Goal: Task Accomplishment & Management: Use online tool/utility

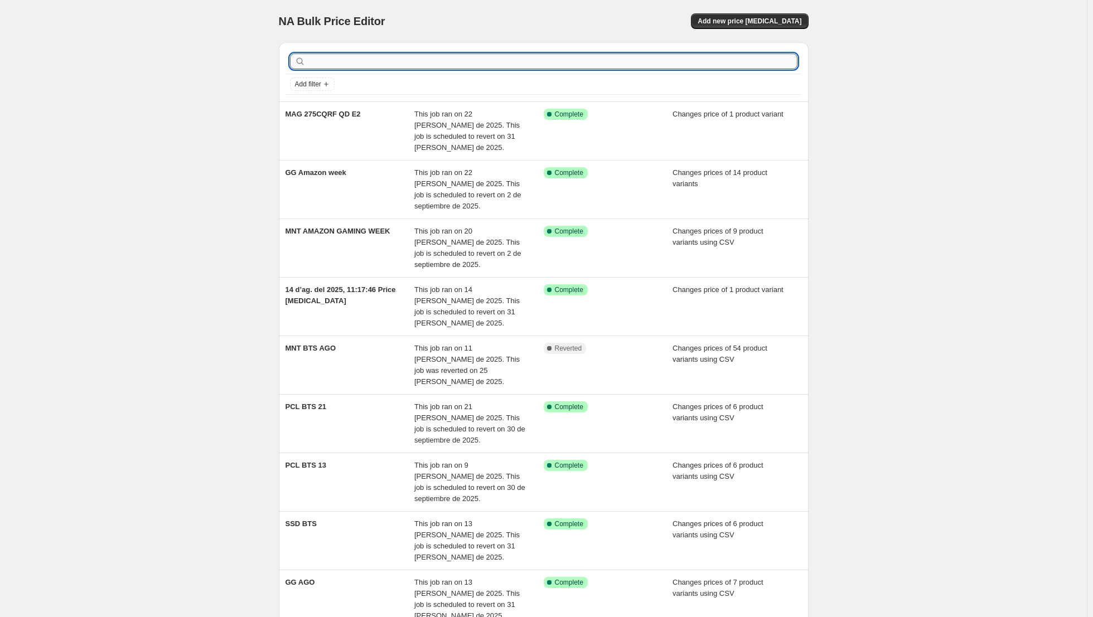
click at [502, 66] on input "text" at bounding box center [553, 62] width 490 height 16
type input "mnt"
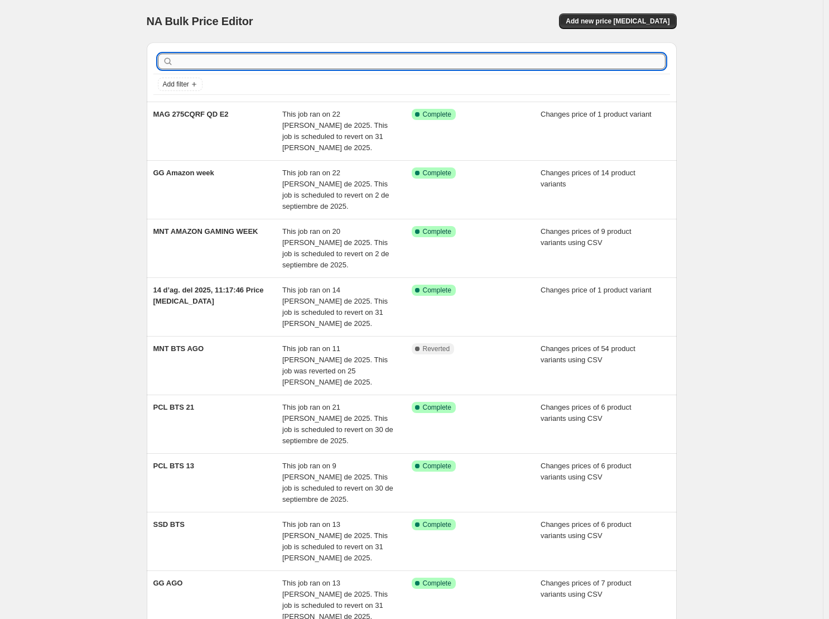
click at [357, 62] on input "text" at bounding box center [421, 62] width 490 height 16
type input "MNT"
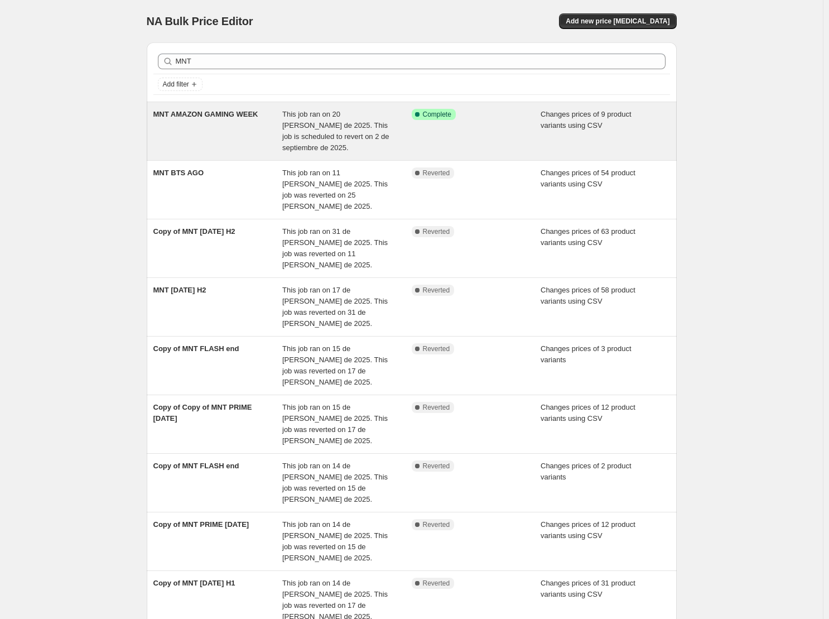
click at [210, 124] on div "MNT AMAZON GAMING WEEK" at bounding box center [217, 131] width 129 height 45
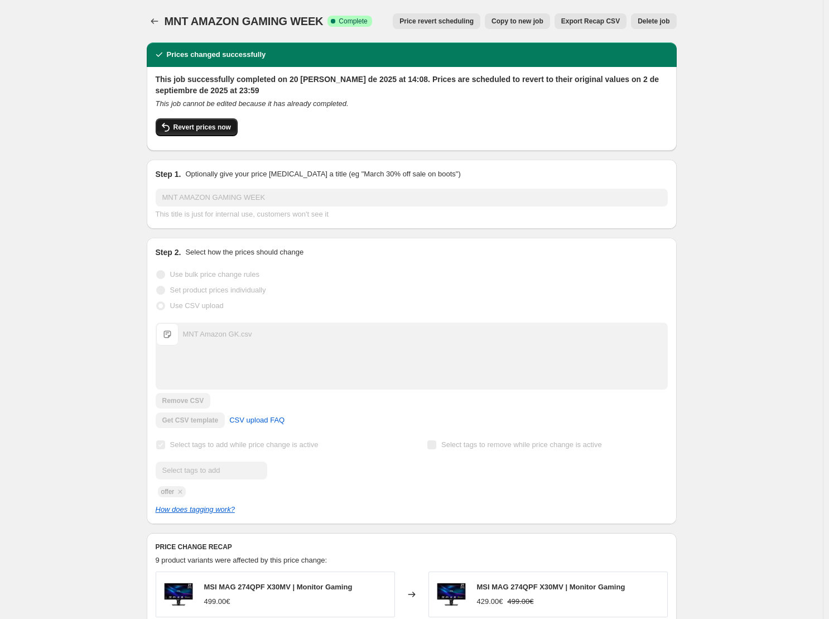
click at [222, 122] on button "Revert prices now" at bounding box center [197, 127] width 82 height 18
checkbox input "false"
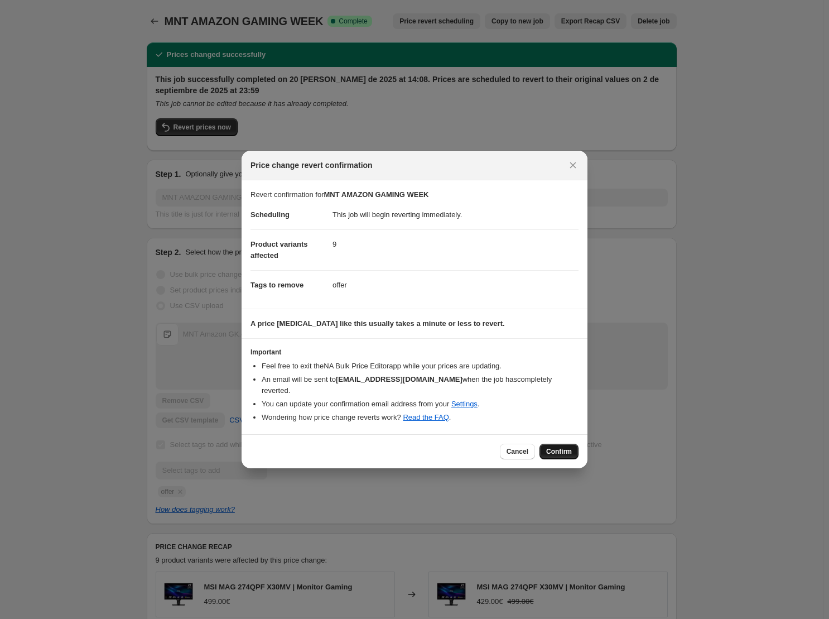
click at [552, 448] on span "Confirm" at bounding box center [559, 451] width 26 height 9
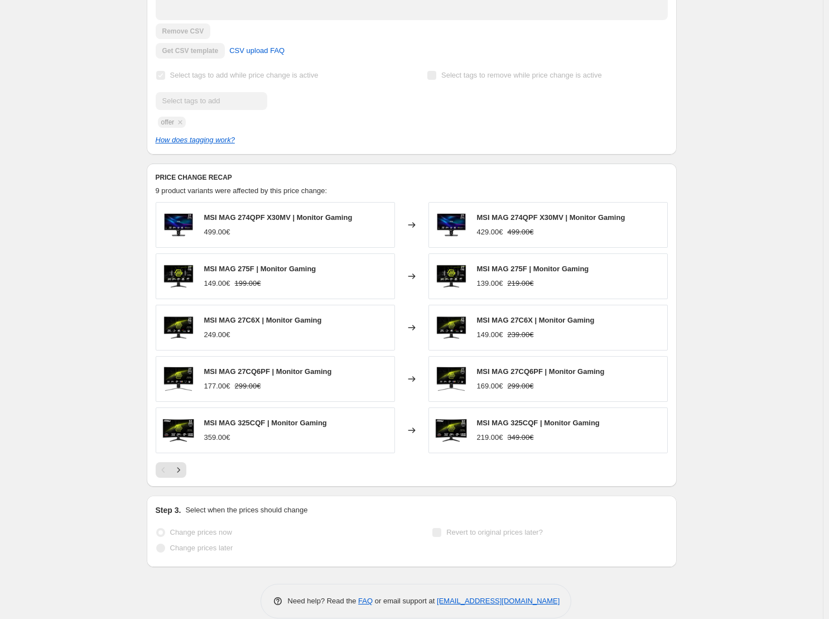
scroll to position [317, 0]
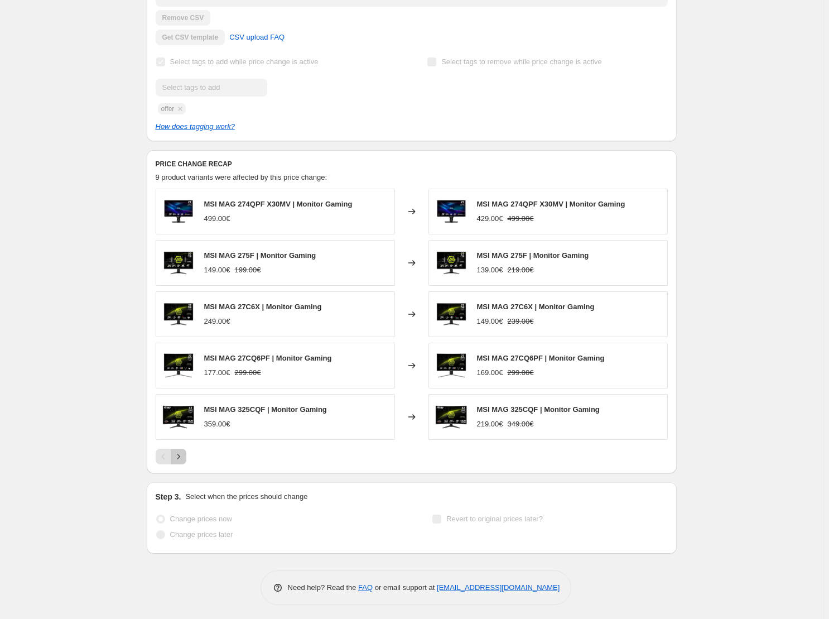
drag, startPoint x: 185, startPoint y: 453, endPoint x: 113, endPoint y: 356, distance: 120.7
click at [112, 358] on div "MNT AMAZON GAMING WEEK. This page is ready MNT AMAZON GAMING WEEK Info Partiall…" at bounding box center [411, 152] width 823 height 938
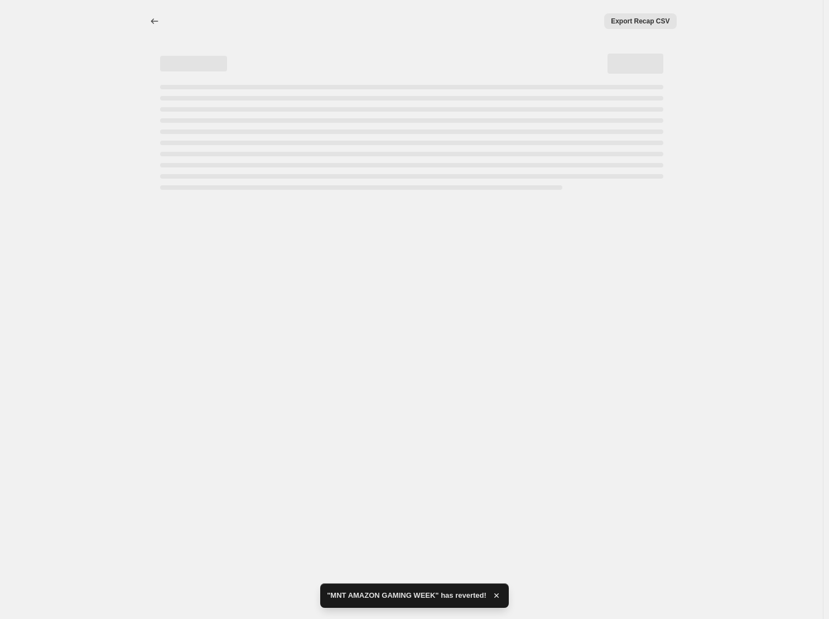
scroll to position [0, 0]
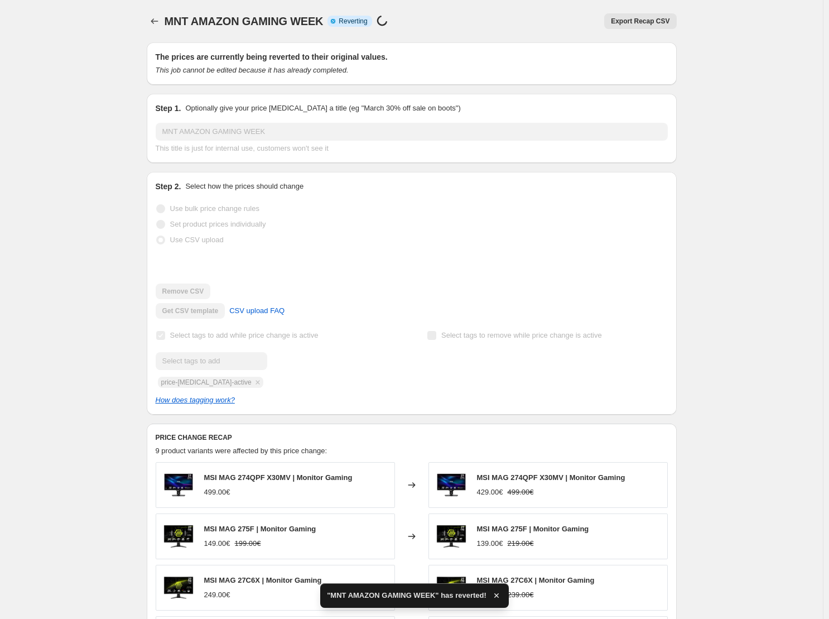
checkbox input "true"
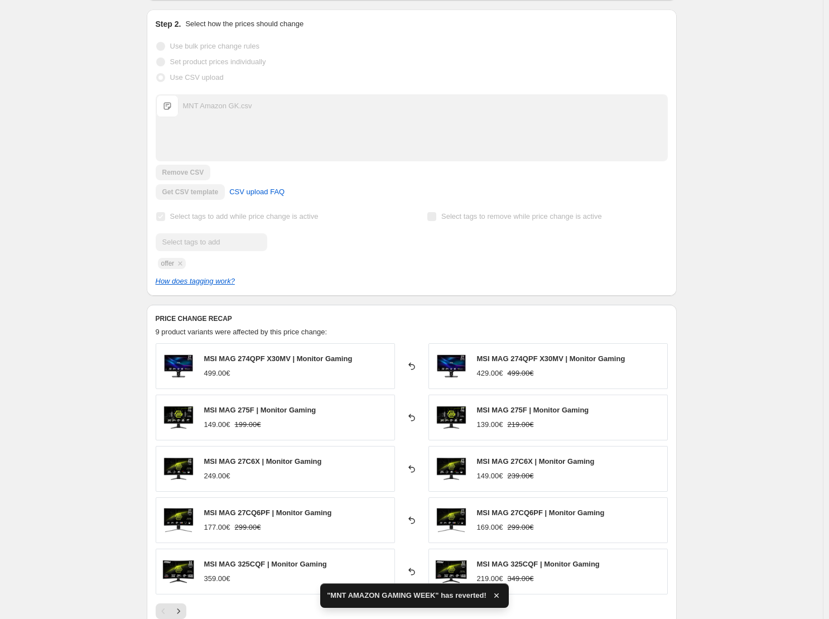
scroll to position [279, 0]
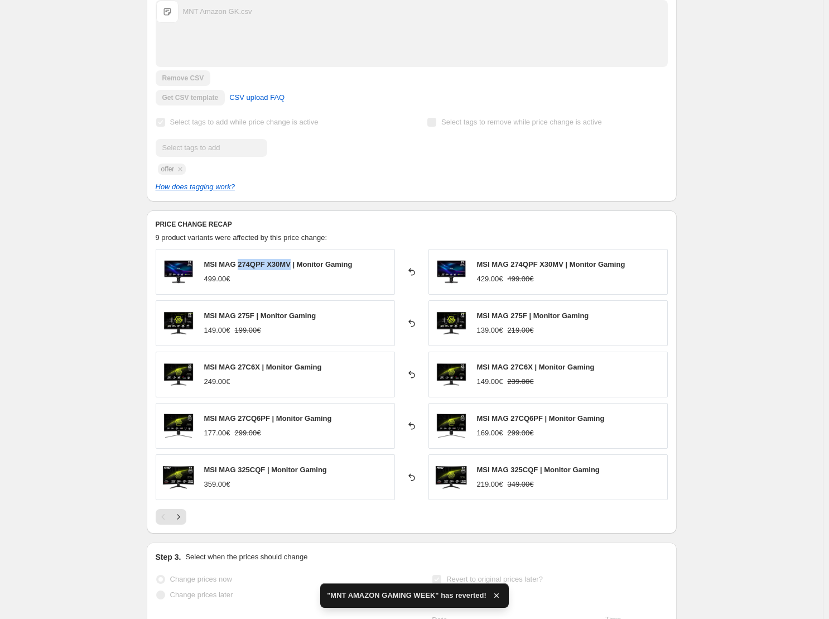
drag, startPoint x: 241, startPoint y: 262, endPoint x: 287, endPoint y: 260, distance: 45.8
click at [291, 260] on span "MSI MAG 274QPF X30MV | Monitor Gaming" at bounding box center [278, 264] width 148 height 8
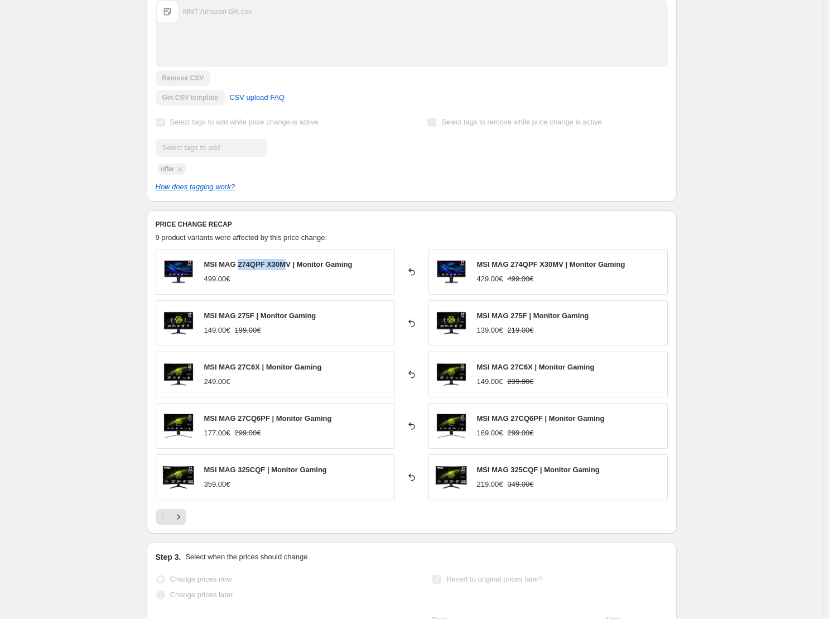
copy span "274QPF X30M"
click at [732, 307] on div "MNT AMAZON GAMING WEEK. This page is ready MNT AMAZON GAMING WEEK Complete Reve…" at bounding box center [411, 296] width 823 height 1151
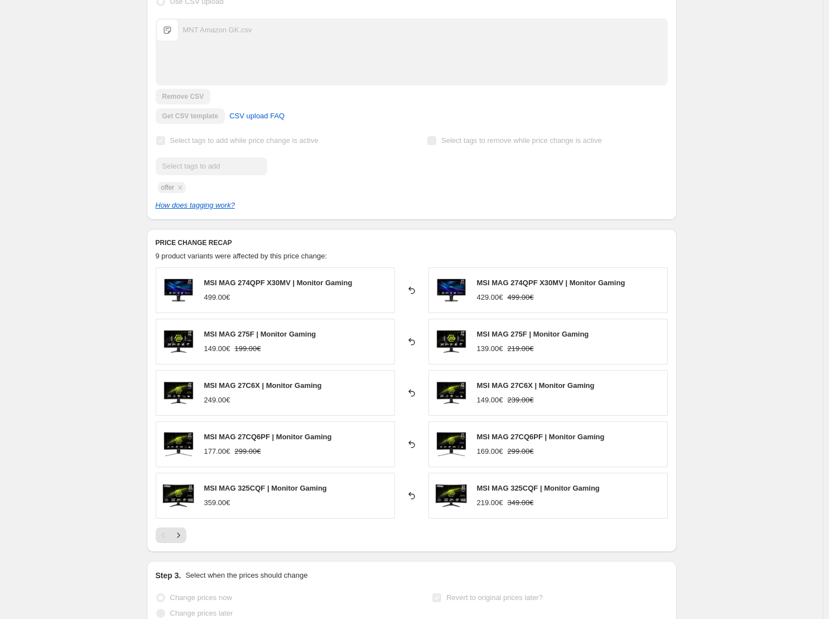
scroll to position [0, 0]
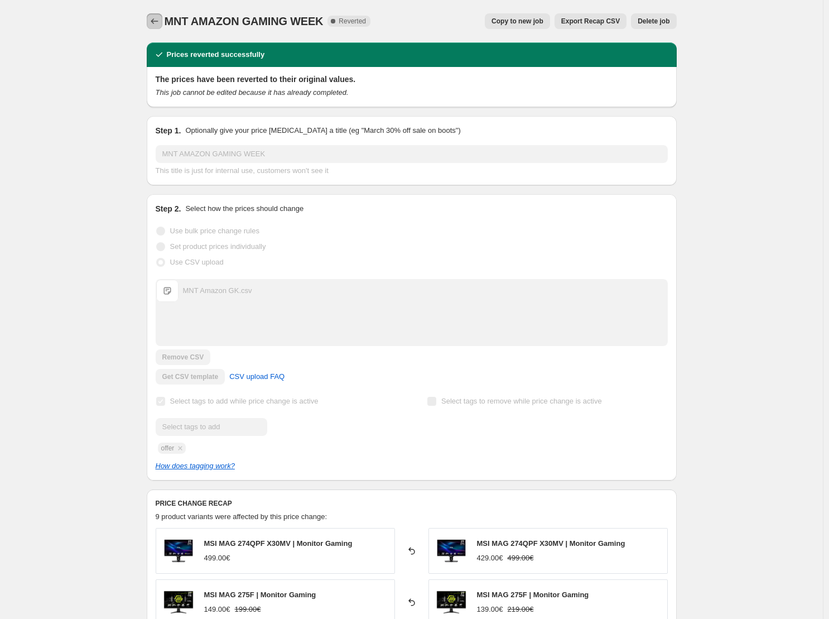
click at [162, 20] on button "Price change jobs" at bounding box center [155, 21] width 16 height 16
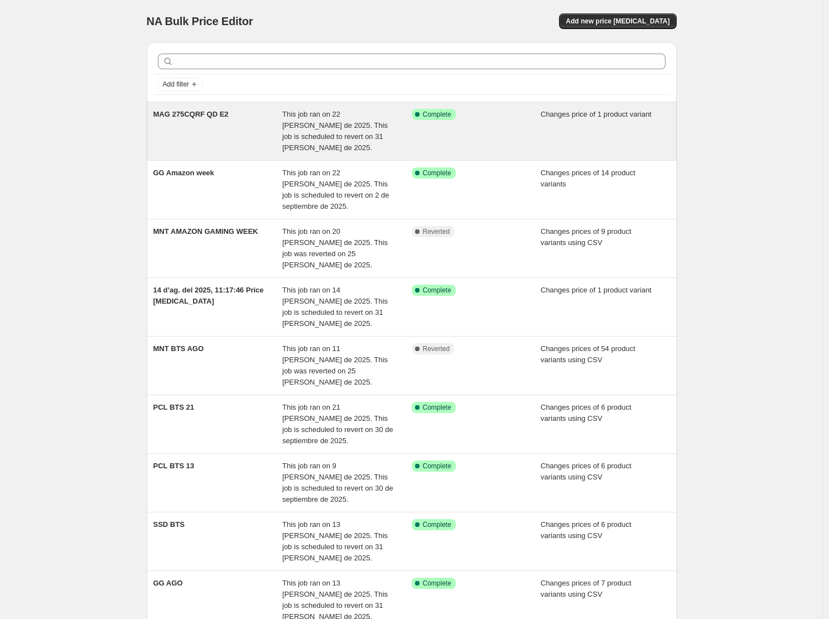
click at [205, 119] on div "MAG 275CQRF QD E2" at bounding box center [217, 131] width 129 height 45
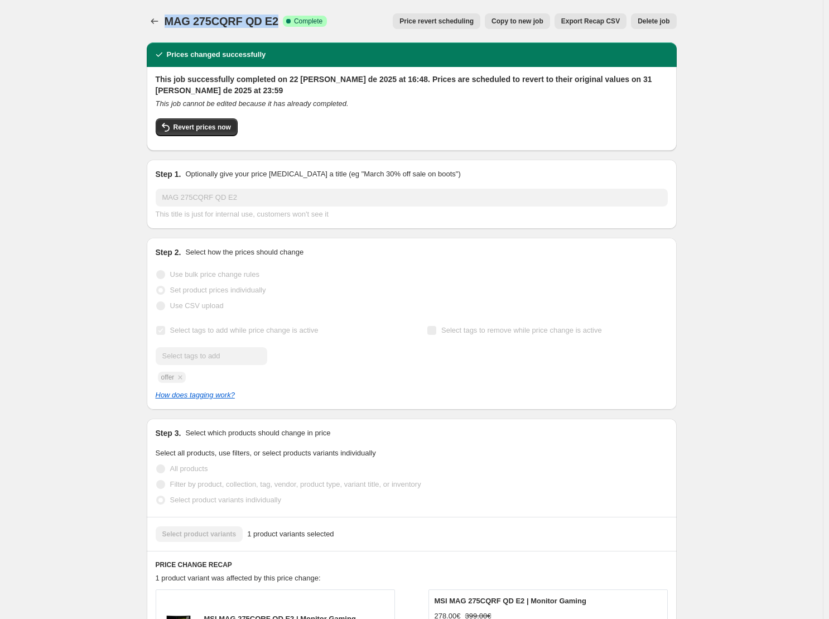
drag, startPoint x: 170, startPoint y: 21, endPoint x: 276, endPoint y: 22, distance: 106.0
click at [276, 23] on span "MAG 275CQRF QD E2" at bounding box center [222, 21] width 114 height 12
copy span "MAG 275CQRF QD E2"
click at [196, 121] on button "Revert prices now" at bounding box center [197, 127] width 82 height 18
checkbox input "false"
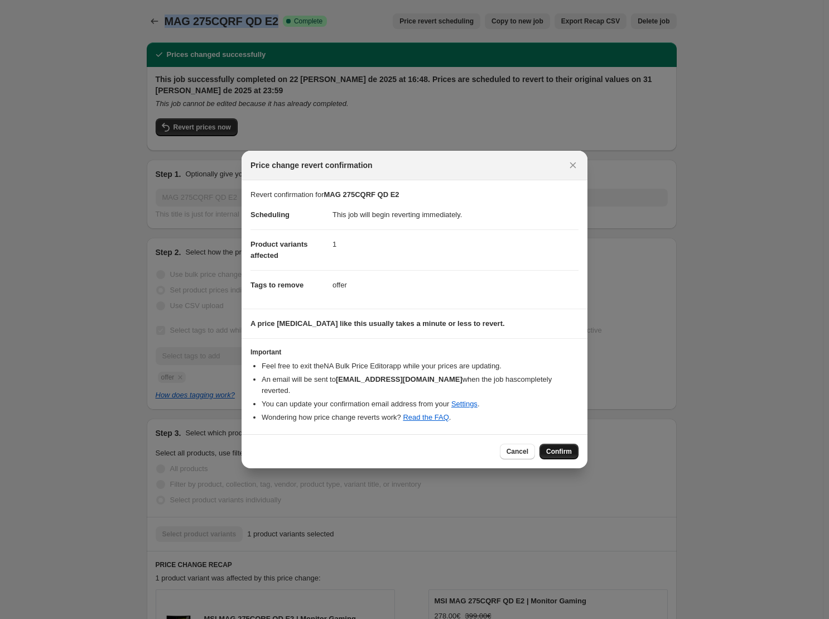
click at [556, 447] on span "Confirm" at bounding box center [559, 451] width 26 height 9
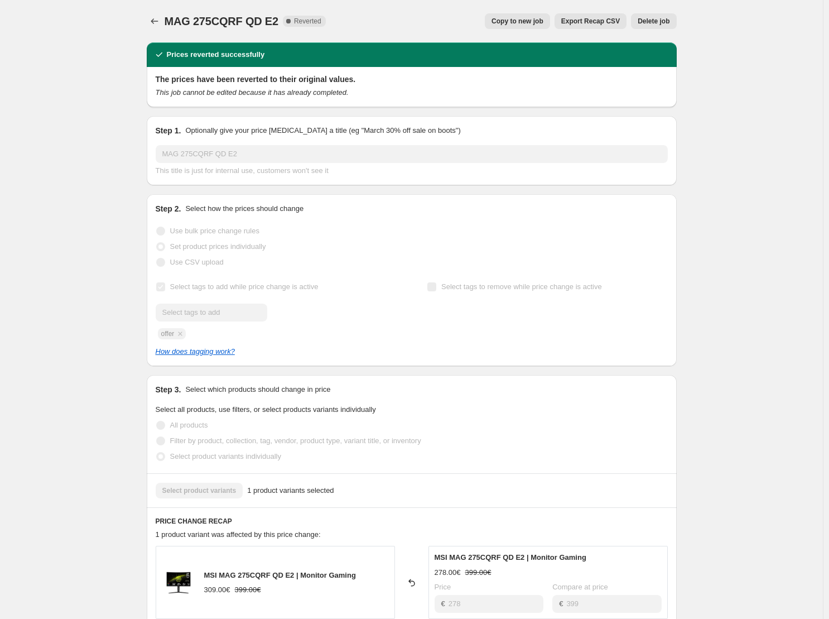
drag, startPoint x: 737, startPoint y: 129, endPoint x: 575, endPoint y: 2, distance: 206.7
click at [738, 129] on div "MAG 275CQRF QD E2. This page is ready MAG 275CQRF QD E2 Complete Reverted Copy …" at bounding box center [411, 504] width 823 height 1009
click at [153, 18] on icon "Price change jobs" at bounding box center [154, 21] width 11 height 11
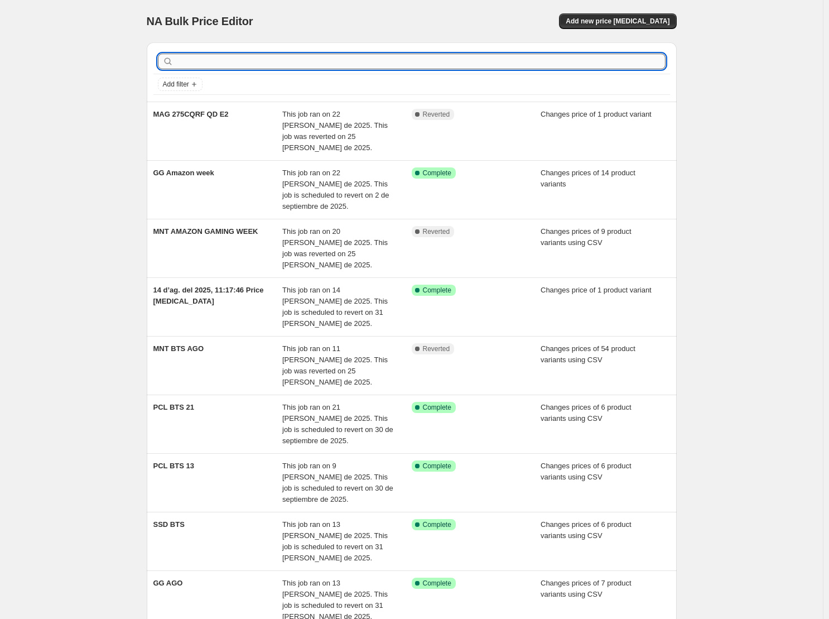
click at [295, 55] on input "text" at bounding box center [421, 62] width 490 height 16
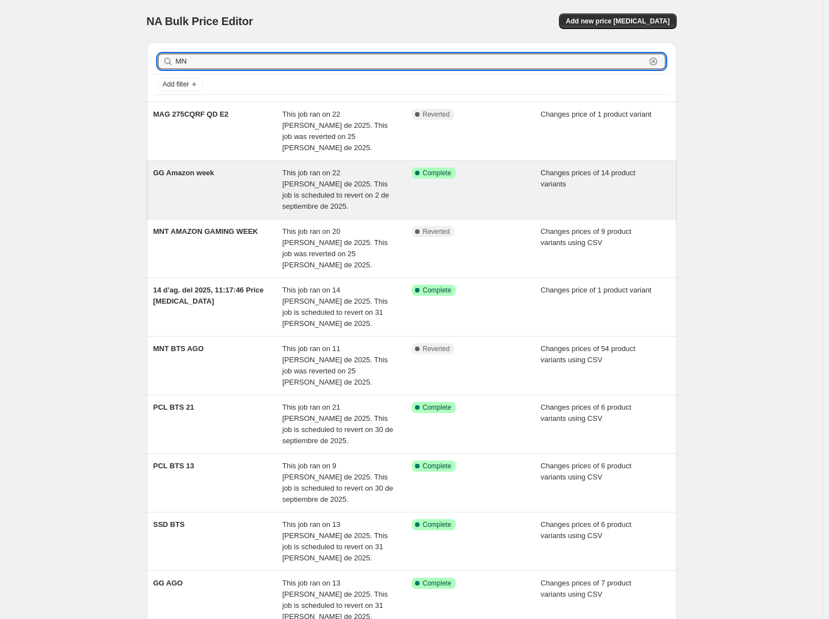
type input "MNT"
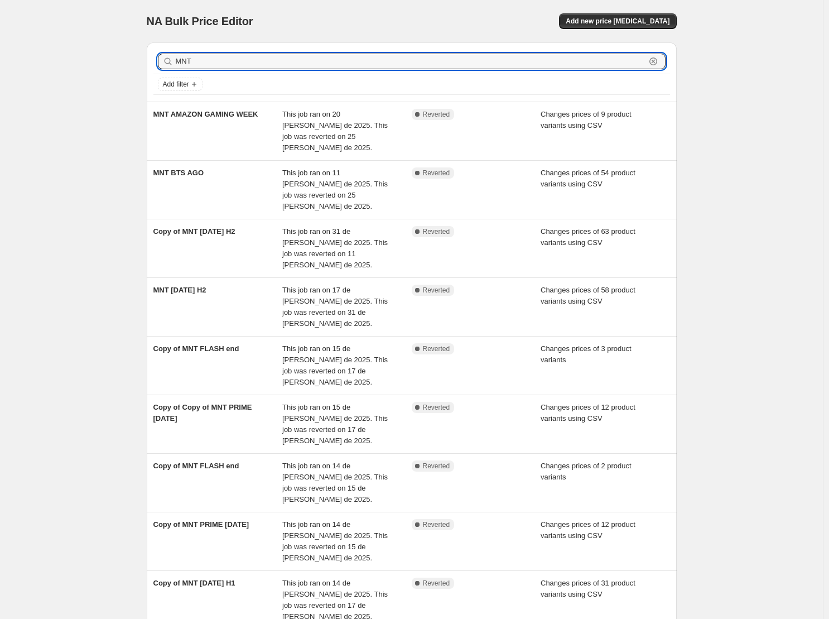
drag, startPoint x: 209, startPoint y: 60, endPoint x: 144, endPoint y: 57, distance: 64.7
click at [146, 57] on div "MNT Clear Add filter MNT AMAZON GAMING WEEK This job ran on 20 de agosto de 202…" at bounding box center [407, 381] width 539 height 696
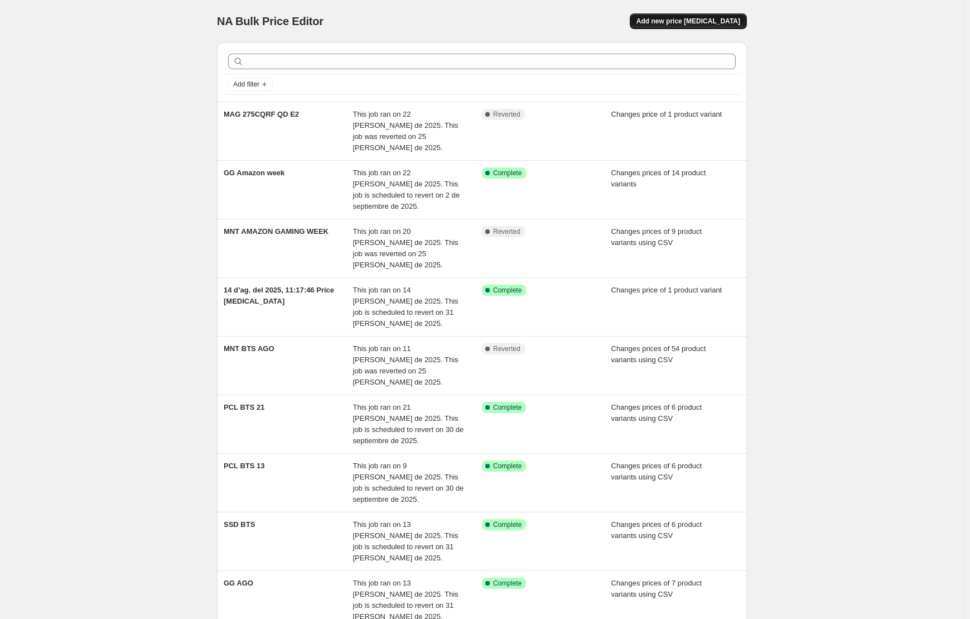
click at [711, 19] on span "Add new price [MEDICAL_DATA]" at bounding box center [688, 21] width 104 height 9
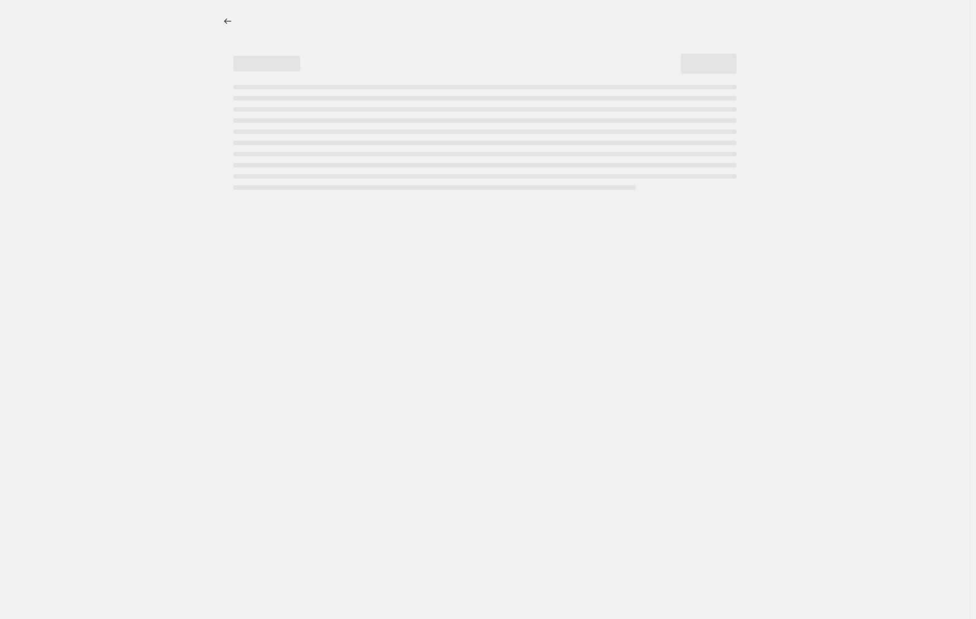
select select "percentage"
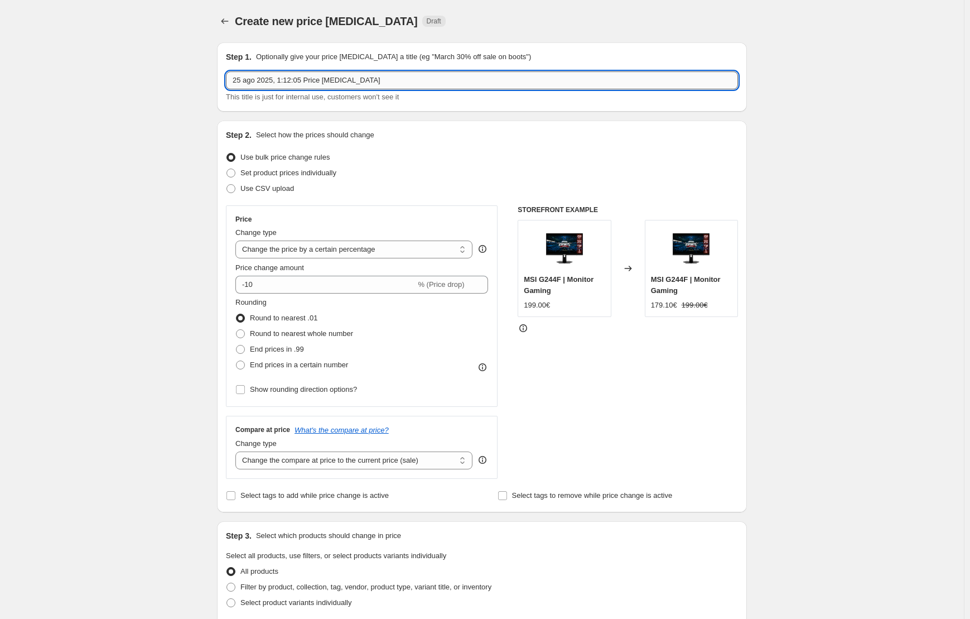
click at [301, 78] on input "25 ago 2025, 1:12:05 Price [MEDICAL_DATA]" at bounding box center [482, 80] width 512 height 18
type input "m"
type input "MNT BTS [DATE]"
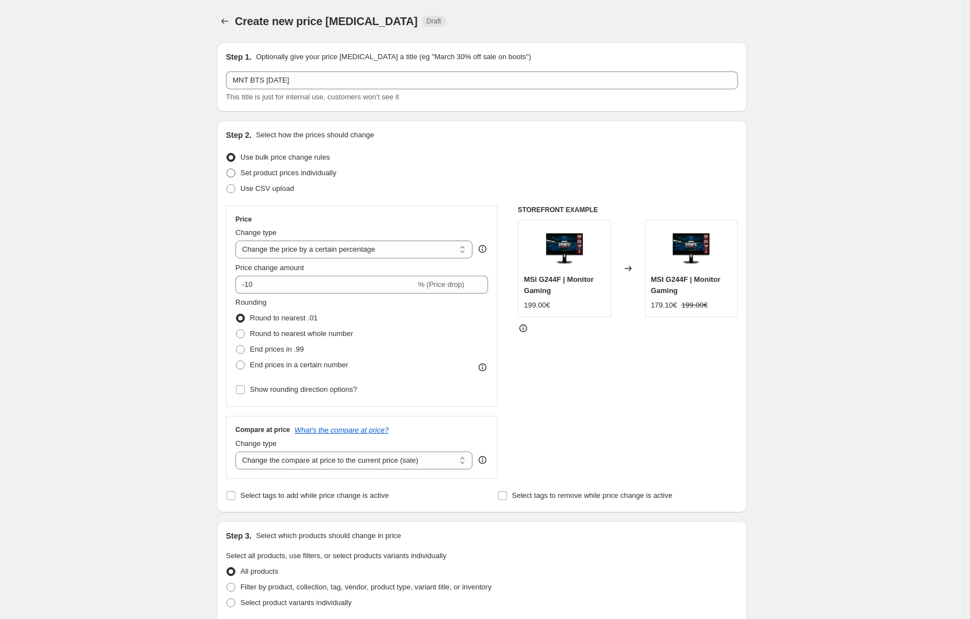
click at [281, 175] on span "Set product prices individually" at bounding box center [288, 172] width 96 height 8
click at [227, 169] on input "Set product prices individually" at bounding box center [226, 168] width 1 height 1
radio input "true"
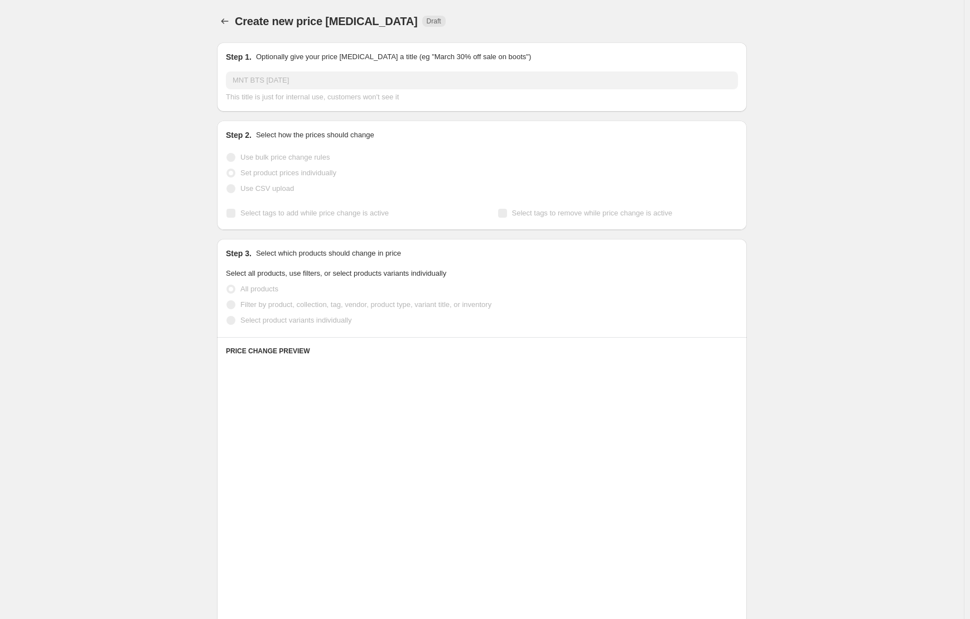
click at [273, 189] on span "Use CSV upload" at bounding box center [267, 188] width 54 height 8
click at [227, 185] on input "Use CSV upload" at bounding box center [226, 184] width 1 height 1
radio input "true"
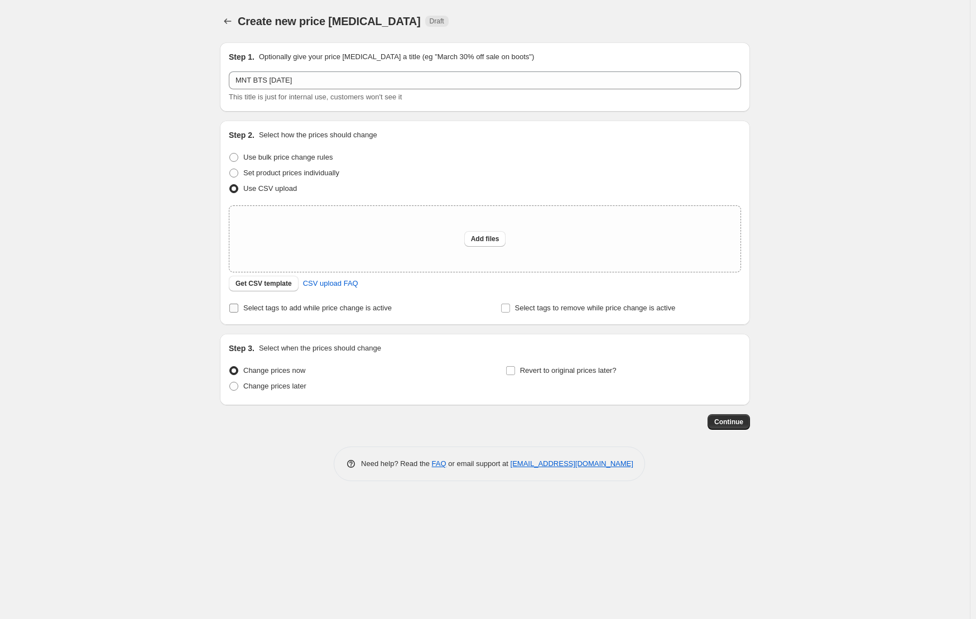
drag, startPoint x: 268, startPoint y: 310, endPoint x: 275, endPoint y: 303, distance: 10.3
click at [268, 310] on span "Select tags to add while price change is active" at bounding box center [317, 307] width 148 height 8
click at [238, 310] on input "Select tags to add while price change is active" at bounding box center [233, 307] width 9 height 9
checkbox input "true"
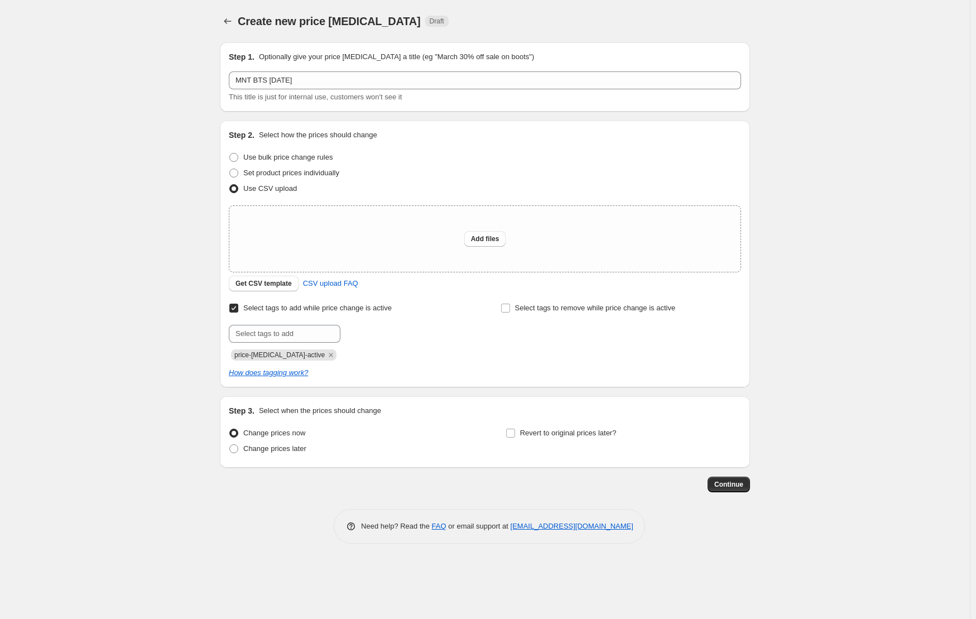
click at [316, 349] on div "price-[MEDICAL_DATA]-active" at bounding box center [349, 353] width 240 height 13
click at [295, 332] on input "text" at bounding box center [285, 334] width 112 height 18
drag, startPoint x: 244, startPoint y: 364, endPoint x: 250, endPoint y: 361, distance: 6.7
click at [244, 364] on div "Select tags to add while price change is active Submit price-[MEDICAL_DATA]-act…" at bounding box center [485, 339] width 512 height 78
drag, startPoint x: 311, startPoint y: 355, endPoint x: 298, endPoint y: 330, distance: 27.9
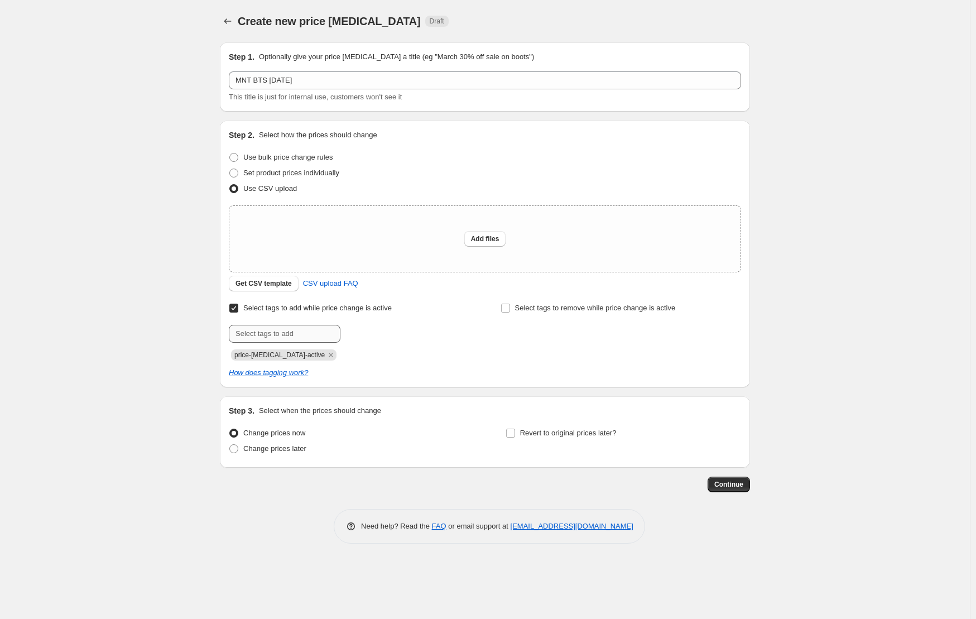
click at [329, 354] on icon "Remove price-change-job-active" at bounding box center [331, 355] width 4 height 4
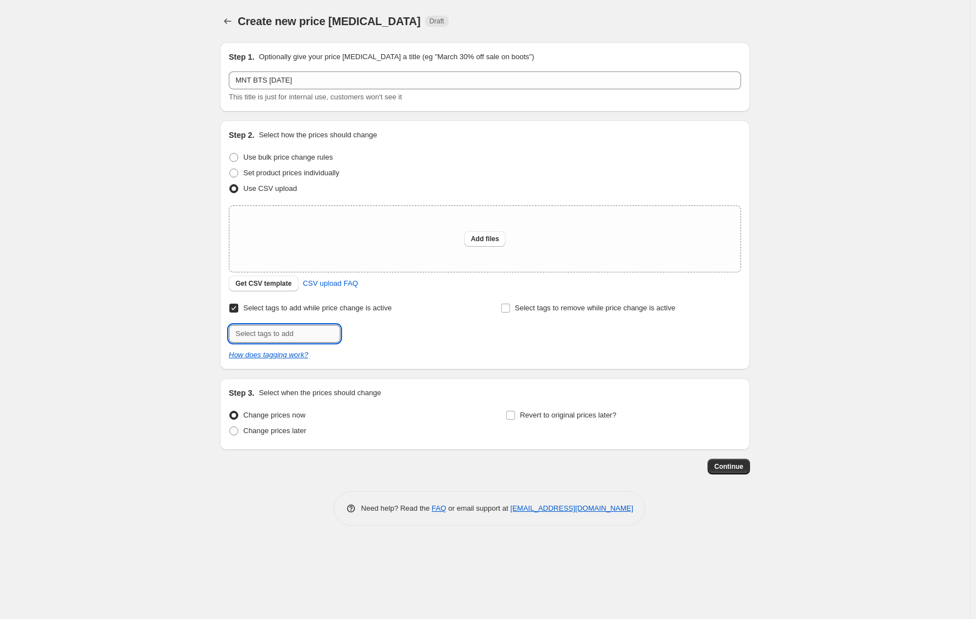
click at [298, 328] on input "text" at bounding box center [285, 334] width 112 height 18
type input "offer"
click at [191, 337] on div "Create new price [MEDICAL_DATA]. This page is ready Create new price [MEDICAL_D…" at bounding box center [484, 309] width 969 height 619
drag, startPoint x: 171, startPoint y: 366, endPoint x: 298, endPoint y: 342, distance: 128.9
click at [173, 365] on div "Create new price [MEDICAL_DATA]. This page is ready Create new price [MEDICAL_D…" at bounding box center [484, 309] width 969 height 619
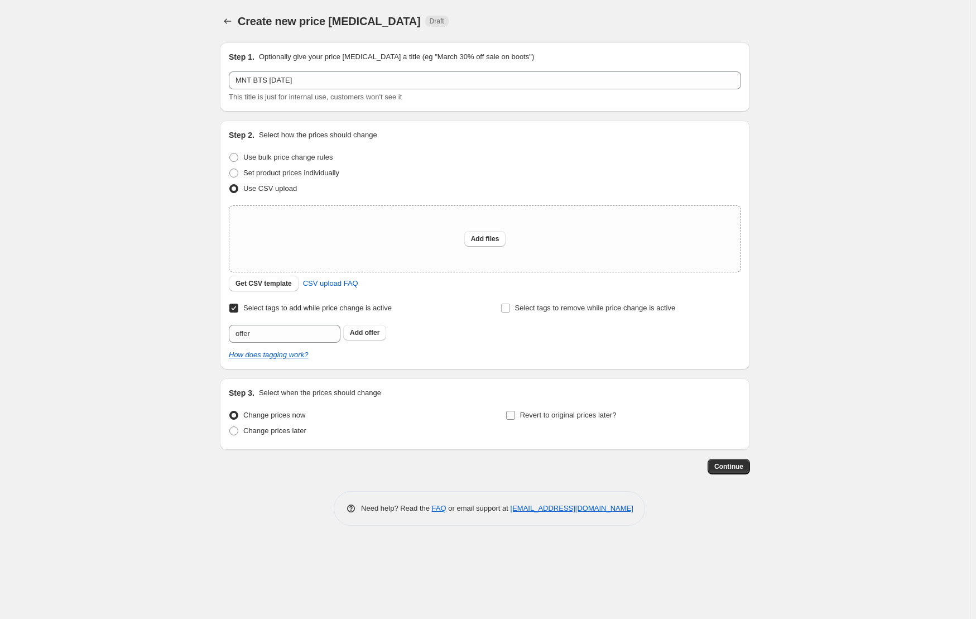
click at [537, 418] on span "Revert to original prices later?" at bounding box center [568, 415] width 97 height 8
click at [515, 418] on input "Revert to original prices later?" at bounding box center [510, 415] width 9 height 9
checkbox input "true"
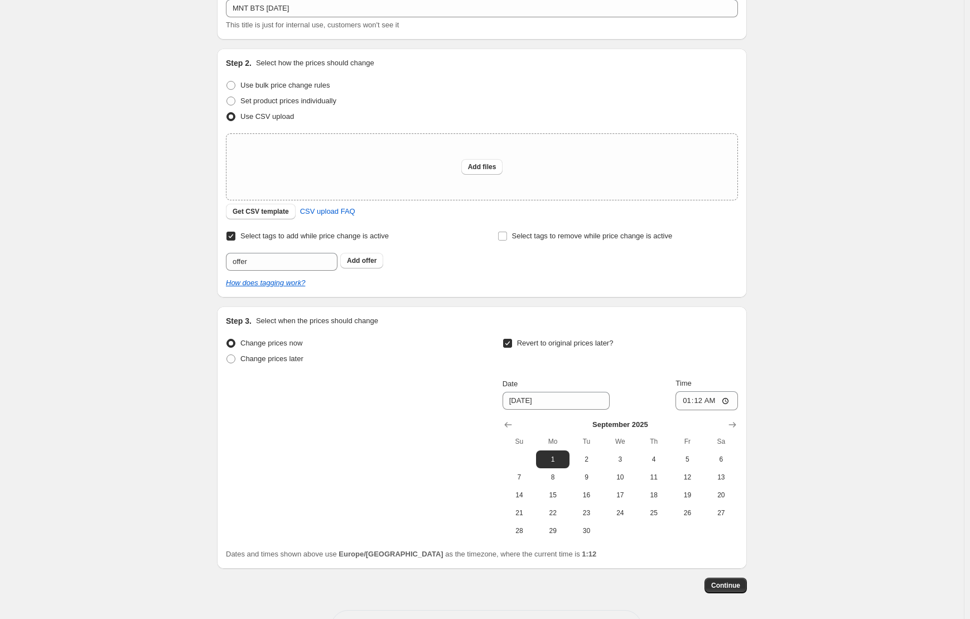
scroll to position [114, 0]
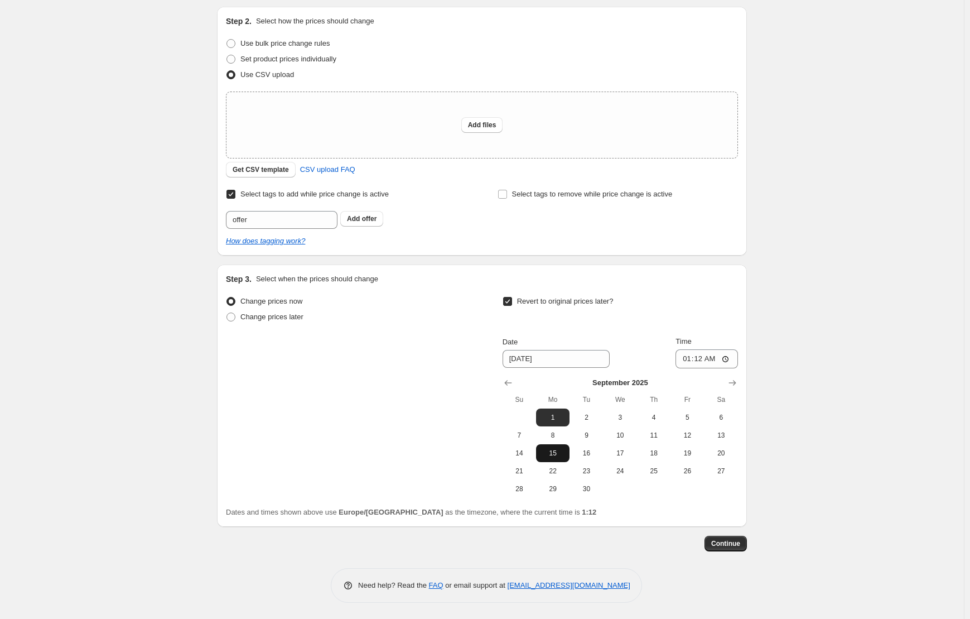
click at [549, 457] on span "15" at bounding box center [553, 452] width 25 height 9
type input "[DATE]"
click at [702, 364] on input "01:12" at bounding box center [707, 358] width 62 height 19
type input "00:05"
click at [910, 312] on div "Create new price [MEDICAL_DATA]. This page is ready Create new price [MEDICAL_D…" at bounding box center [482, 252] width 964 height 733
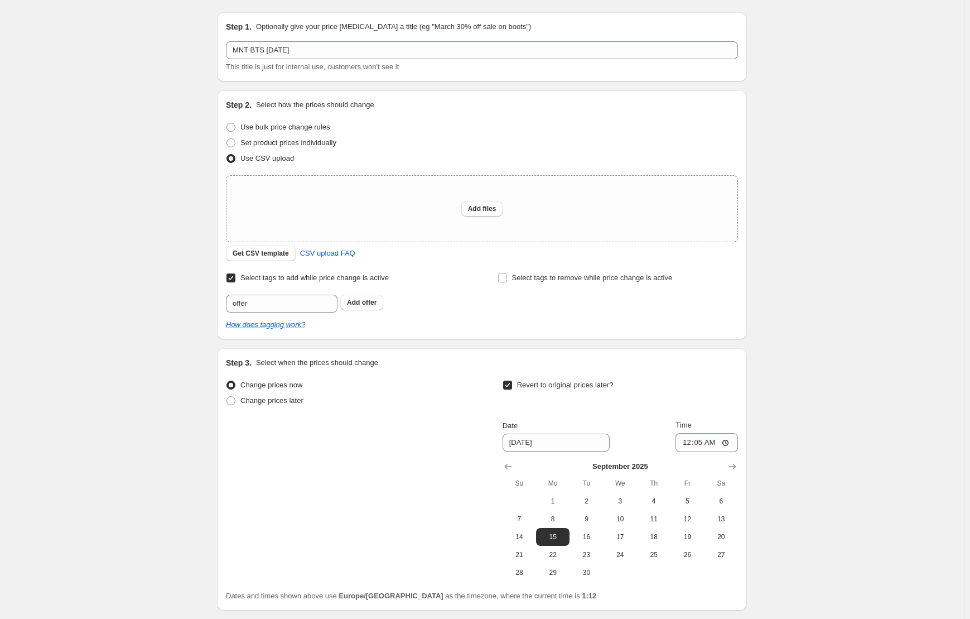
scroll to position [0, 0]
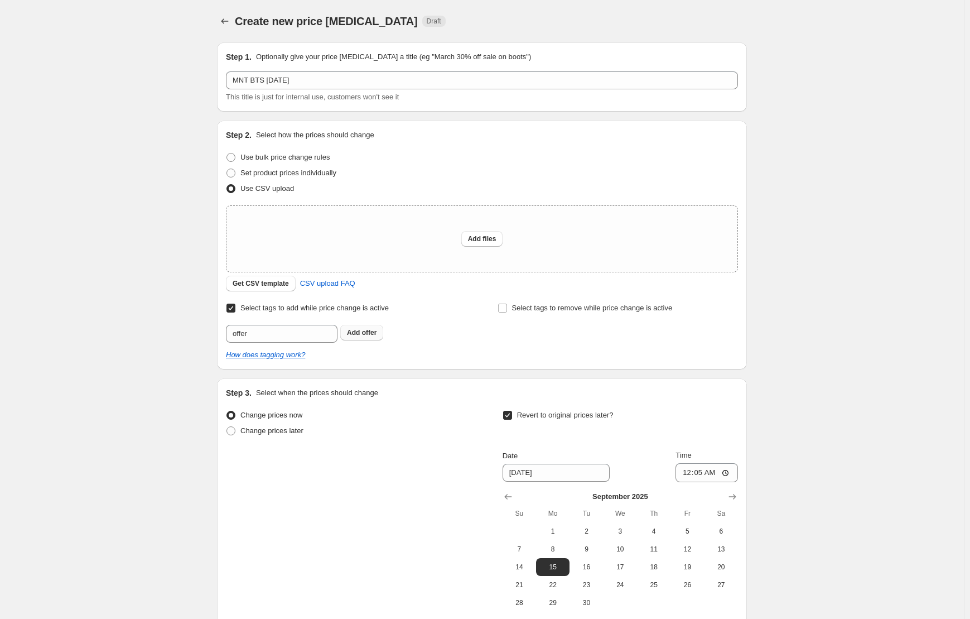
click at [370, 334] on span "offer" at bounding box center [369, 333] width 15 height 8
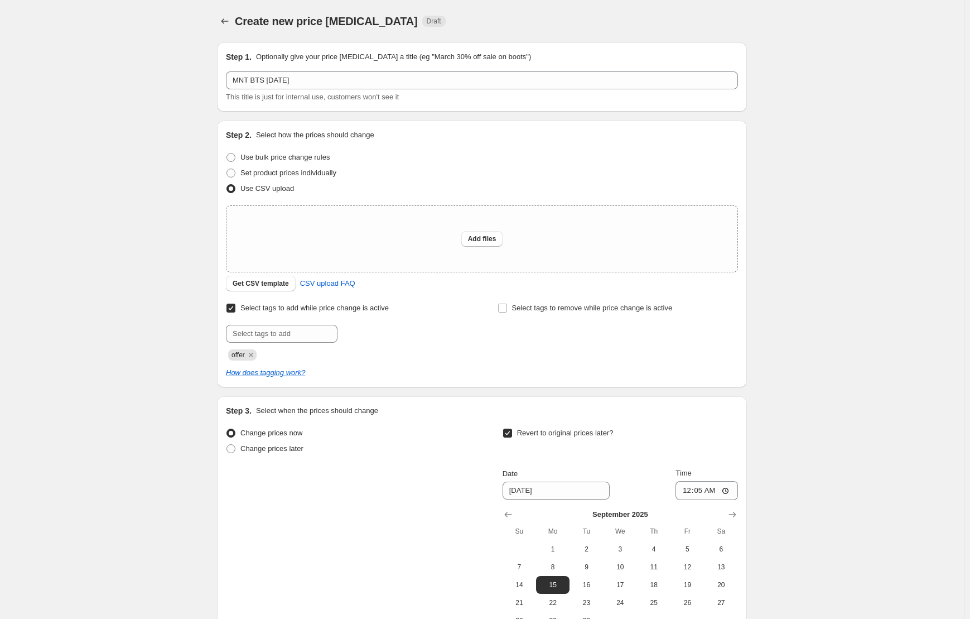
drag, startPoint x: 142, startPoint y: 194, endPoint x: 118, endPoint y: 93, distance: 103.1
click at [142, 188] on div "Create new price [MEDICAL_DATA]. This page is ready Create new price [MEDICAL_D…" at bounding box center [482, 375] width 964 height 751
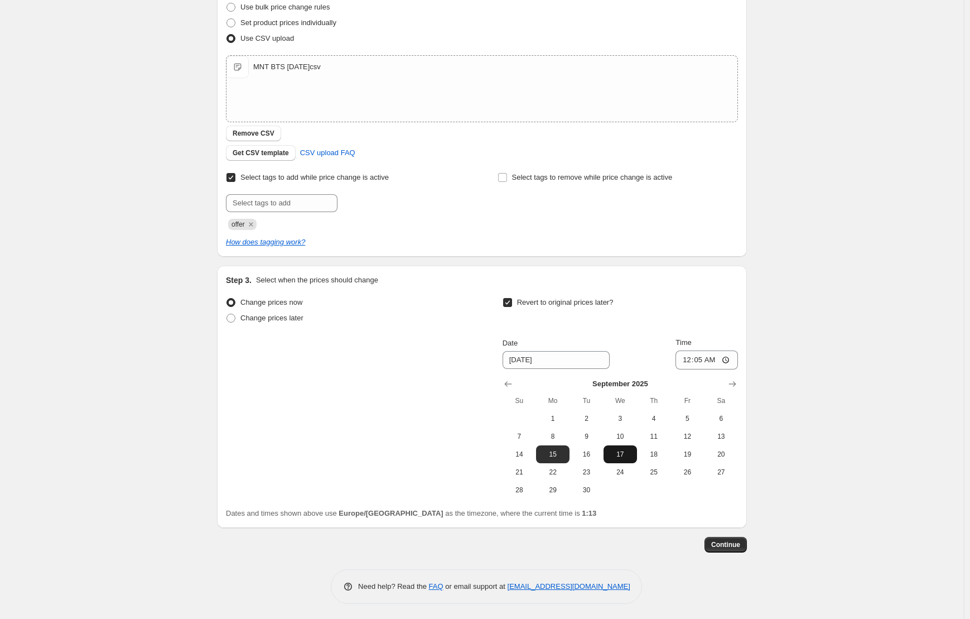
scroll to position [151, 0]
click at [735, 547] on span "Continue" at bounding box center [725, 543] width 29 height 9
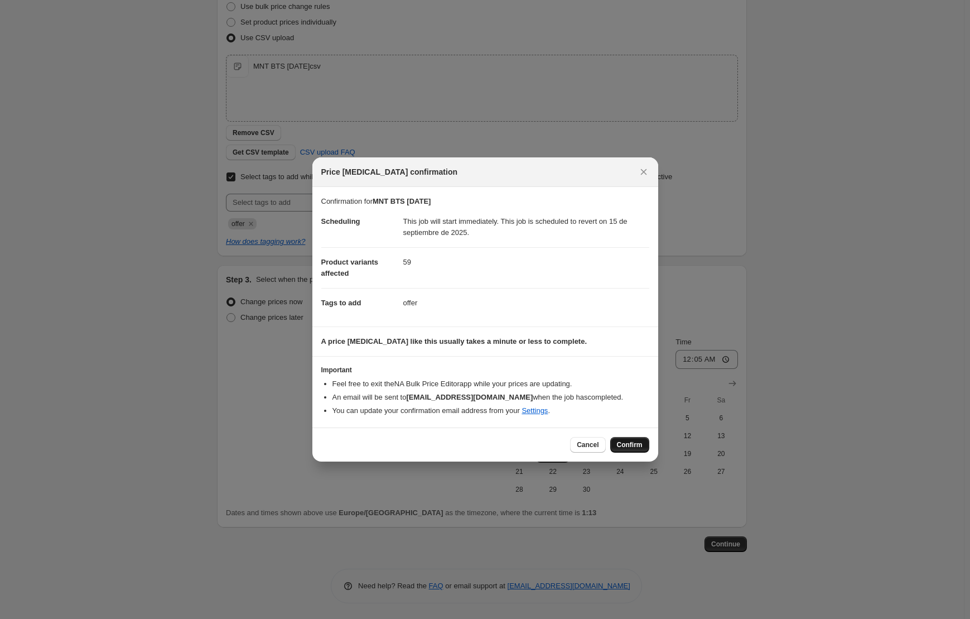
click at [627, 442] on span "Confirm" at bounding box center [630, 444] width 26 height 9
